Goal: Task Accomplishment & Management: Complete application form

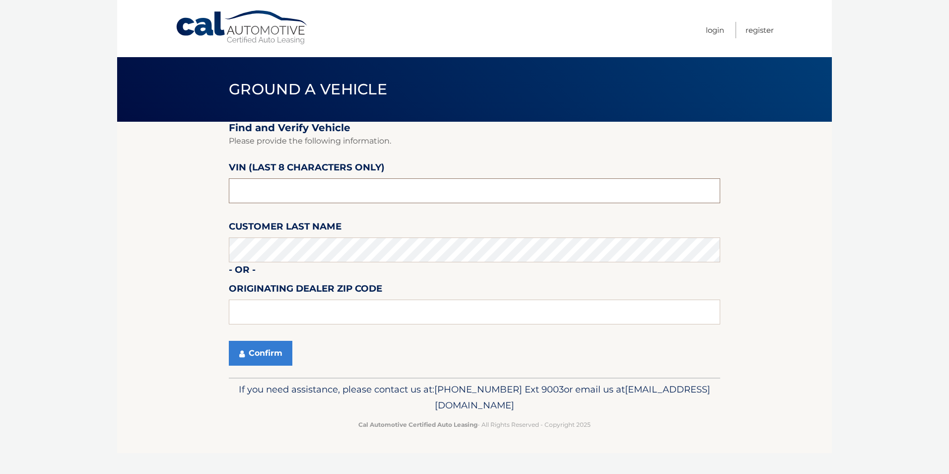
click at [289, 195] on input "text" at bounding box center [475, 190] width 492 height 25
type input "n*******"
type input "NB068898"
type input "0"
click at [260, 350] on button "Confirm" at bounding box center [261, 353] width 64 height 25
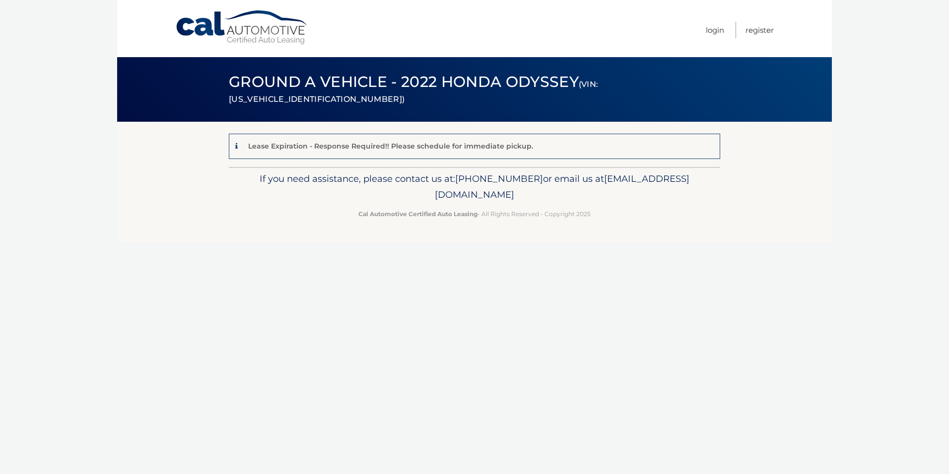
click at [239, 145] on div "Lease Expiration - Response Required!! Please schedule for immediate pickup." at bounding box center [385, 146] width 295 height 12
click at [235, 145] on icon at bounding box center [236, 146] width 2 height 7
click at [357, 142] on p "Lease Expiration - Response Required!! Please schedule for immediate pickup." at bounding box center [390, 146] width 285 height 9
click at [355, 148] on p "Lease Expiration - Response Required!! Please schedule for immediate pickup." at bounding box center [390, 146] width 285 height 9
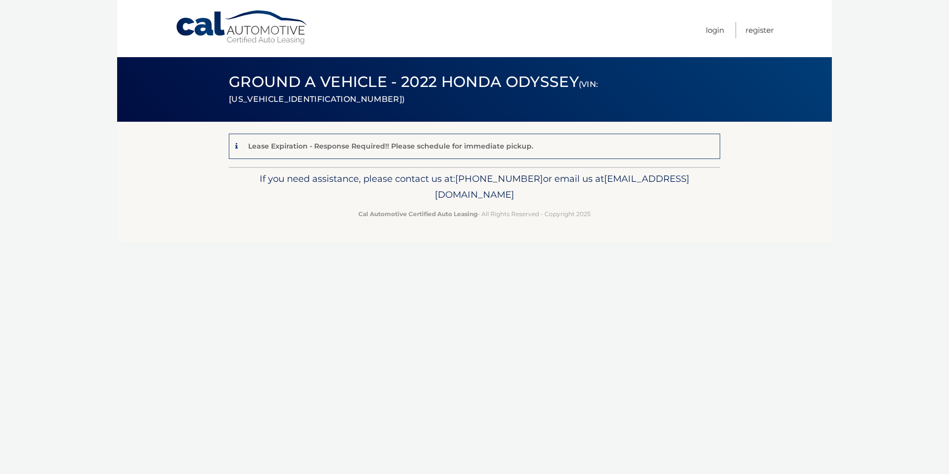
click at [673, 277] on div "Cal Automotive Menu Login Register (VIN: 5FNRL6H80NB068898) ×" at bounding box center [474, 237] width 715 height 474
click at [234, 145] on div "Lease Expiration - Response Required!! Please schedule for immediate pickup." at bounding box center [475, 146] width 492 height 25
click at [265, 146] on p "Lease Expiration - Response Required!! Please schedule for immediate pickup." at bounding box center [390, 146] width 285 height 9
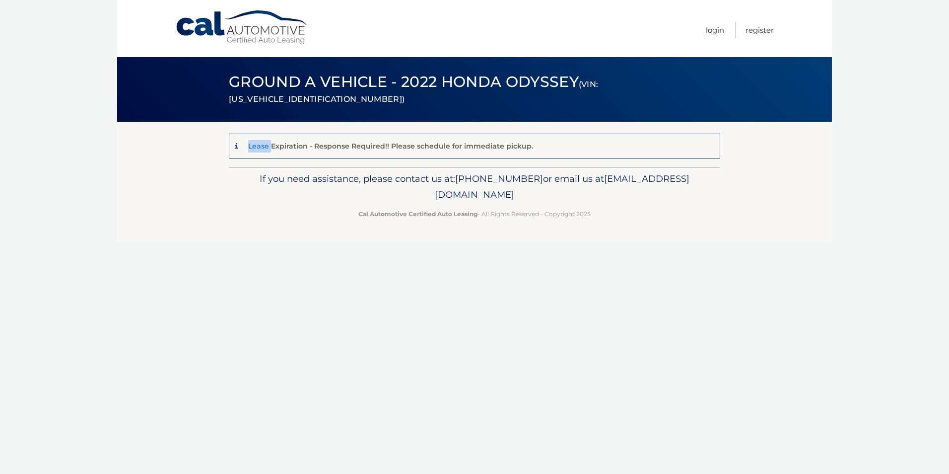
click at [265, 146] on p "Lease Expiration - Response Required!! Please schedule for immediate pickup." at bounding box center [390, 146] width 285 height 9
click at [322, 397] on div "Cal Automotive Menu Login Register (VIN: 5FNRL6H80NB068898) ×" at bounding box center [474, 237] width 715 height 474
